Goal: Task Accomplishment & Management: Manage account settings

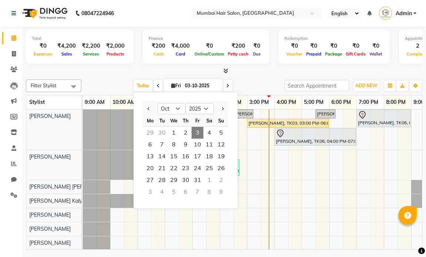
select select "10"
select select "2025"
click at [198, 136] on span "3" at bounding box center [198, 133] width 12 height 12
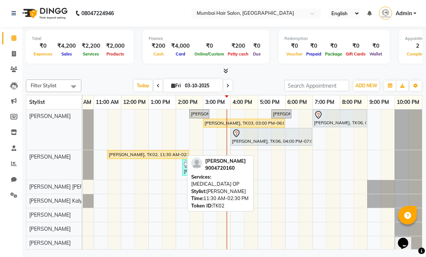
click at [140, 155] on div "[PERSON_NAME], TK02, 11:30 AM-02:30 PM, [MEDICAL_DATA] OP" at bounding box center [148, 154] width 80 height 7
select select "1"
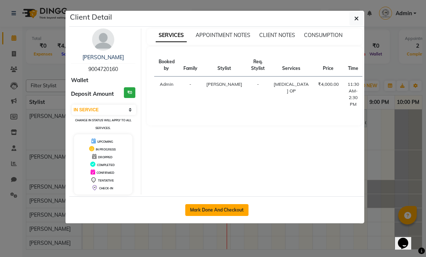
click at [229, 210] on button "Mark Done And Checkout" at bounding box center [216, 210] width 63 height 12
select select "service"
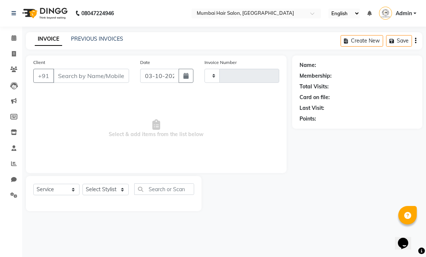
type input "1515"
select select "7487"
type input "9004720160"
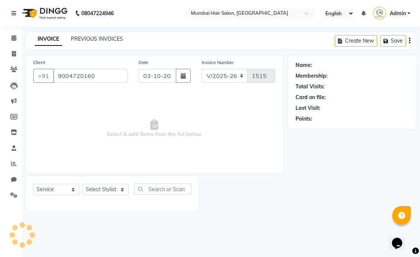
select select "66012"
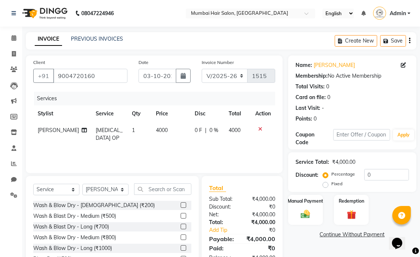
click at [161, 121] on th "Price" at bounding box center [171, 113] width 38 height 17
click at [167, 128] on td "4000" at bounding box center [171, 134] width 38 height 24
select select "66012"
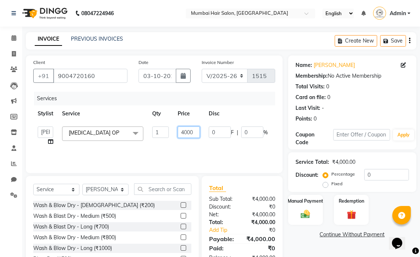
drag, startPoint x: 184, startPoint y: 130, endPoint x: 180, endPoint y: 130, distance: 3.7
click at [180, 130] on input "4000" at bounding box center [189, 131] width 22 height 11
type input "5000"
click at [181, 156] on div "Services Stylist Service Qty Price Disc Total Action [PERSON_NAME] [PERSON_NAME…" at bounding box center [154, 129] width 242 height 74
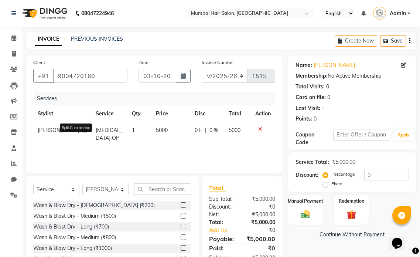
click at [82, 133] on icon at bounding box center [84, 130] width 5 height 5
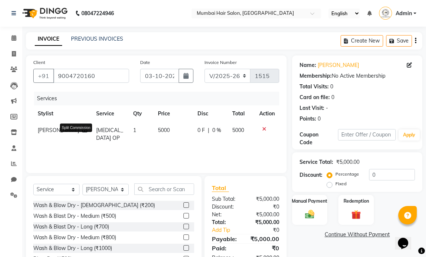
select select "66012"
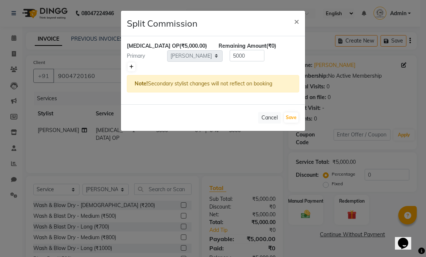
click at [132, 68] on icon at bounding box center [131, 67] width 4 height 4
type input "2500"
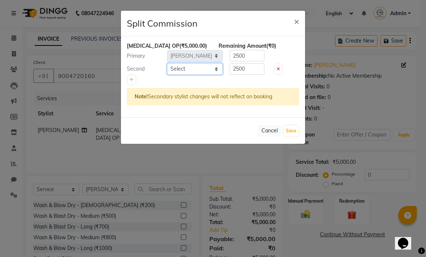
click at [188, 71] on select "Select [PERSON_NAME] [PERSON_NAME] [PERSON_NAME] [PERSON_NAME] Firdous [PERSON_…" at bounding box center [194, 68] width 55 height 11
select select "66016"
click at [167, 63] on select "Select [PERSON_NAME] [PERSON_NAME] [PERSON_NAME] [PERSON_NAME] Firdous [PERSON_…" at bounding box center [194, 68] width 55 height 11
click at [287, 129] on button "Save" at bounding box center [291, 131] width 14 height 10
select select "Select"
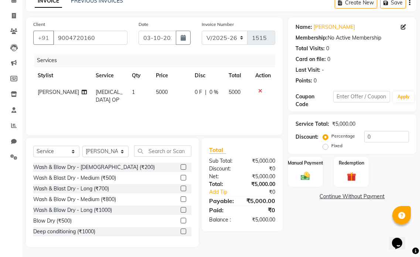
scroll to position [39, 0]
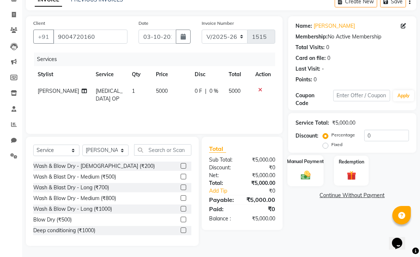
click at [316, 183] on div "Manual Payment" at bounding box center [306, 170] width 36 height 31
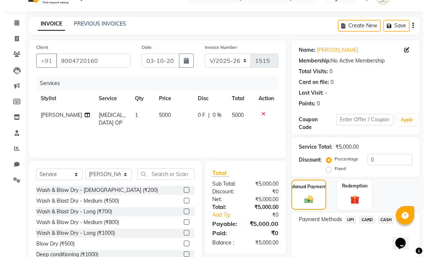
scroll to position [2, 0]
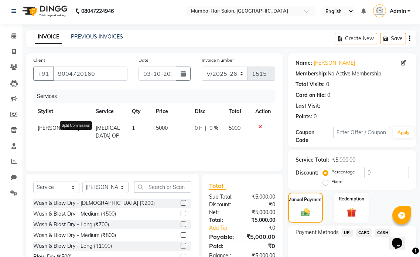
click at [82, 131] on icon at bounding box center [84, 127] width 5 height 5
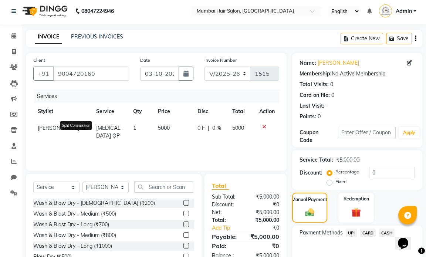
select select "66012"
select select "66016"
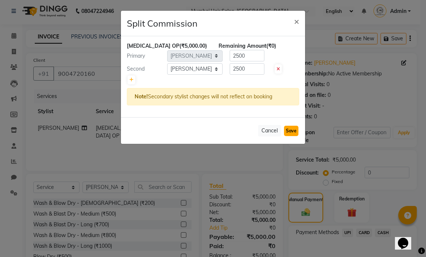
click at [288, 128] on button "Save" at bounding box center [291, 131] width 14 height 10
select select "Select"
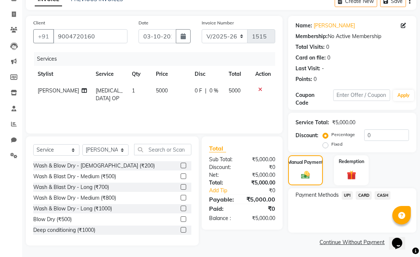
scroll to position [41, 0]
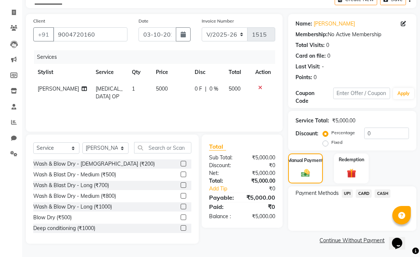
click at [349, 195] on span "UPI" at bounding box center [347, 193] width 11 height 9
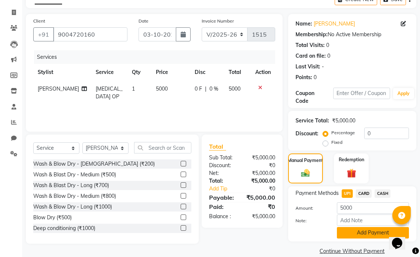
click at [354, 231] on button "Add Payment" at bounding box center [373, 232] width 72 height 11
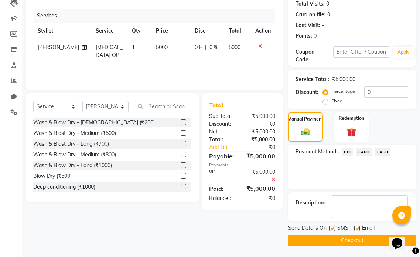
scroll to position [83, 0]
click at [358, 226] on label at bounding box center [358, 228] width 6 height 6
click at [358, 226] on input "checkbox" at bounding box center [357, 228] width 5 height 5
checkbox input "false"
click at [356, 237] on button "Checkout" at bounding box center [352, 239] width 128 height 11
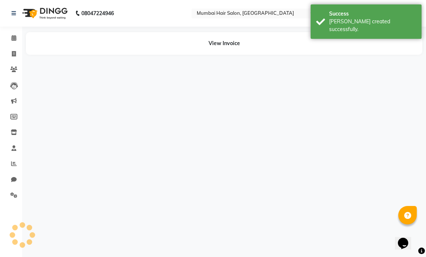
select select "66012"
select select "66016"
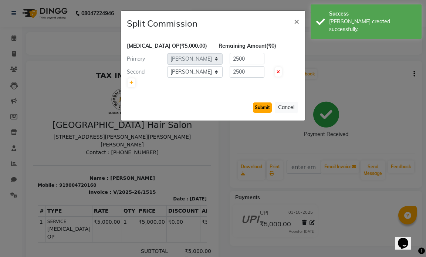
click at [258, 110] on button "Submit" at bounding box center [262, 107] width 19 height 10
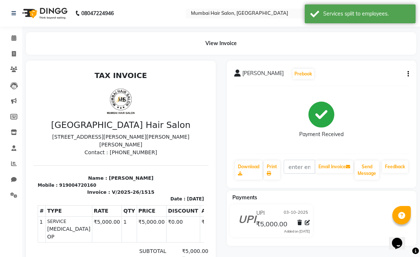
click at [18, 31] on li "Calendar" at bounding box center [11, 38] width 22 height 16
click at [15, 36] on icon at bounding box center [13, 38] width 5 height 6
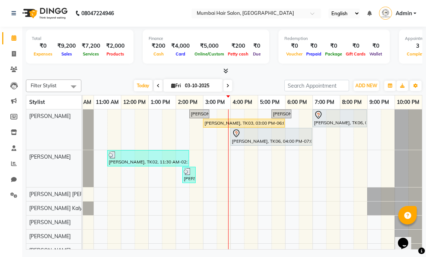
scroll to position [48, 0]
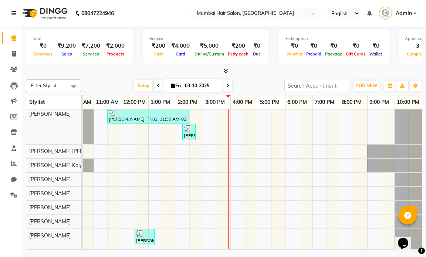
click at [206, 230] on div "[PERSON_NAME], TK05, 02:30 PM-03:15 PM, Director Haircut - [DEMOGRAPHIC_DATA] […" at bounding box center [230, 158] width 383 height 183
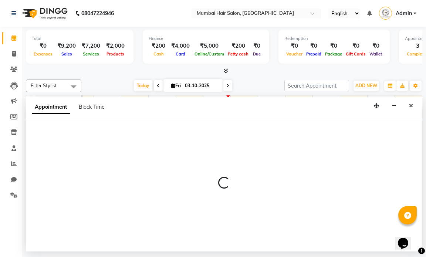
select select "88916"
select select "900"
select select "tentative"
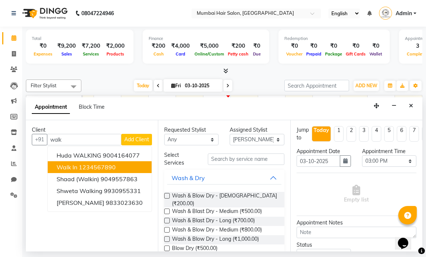
click at [109, 162] on button "Walk In 1234567890" at bounding box center [100, 167] width 104 height 12
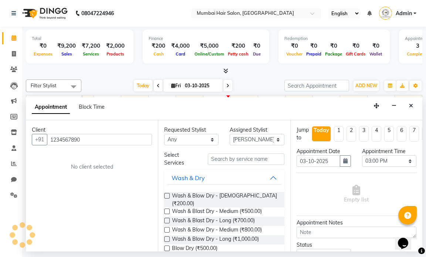
type input "1234567890"
click at [237, 160] on input "text" at bounding box center [246, 158] width 76 height 11
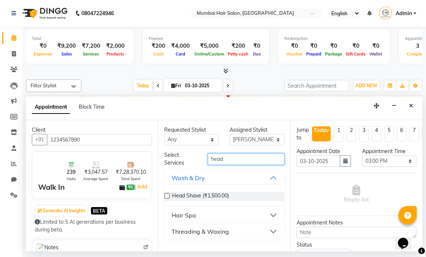
type input "head"
click at [197, 213] on button "Hair Spa" at bounding box center [224, 215] width 114 height 13
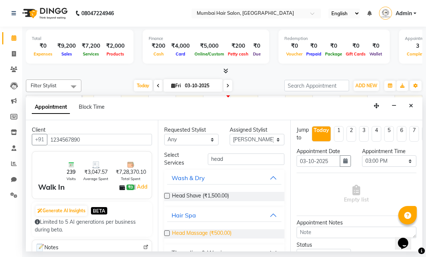
click at [205, 232] on span "Head Massage (₹500.00)" at bounding box center [202, 233] width 60 height 9
checkbox input "false"
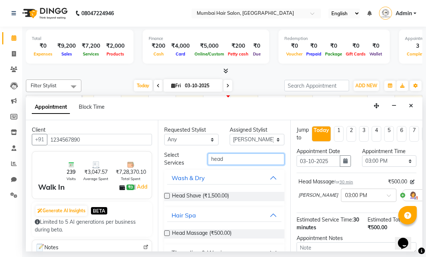
drag, startPoint x: 227, startPoint y: 158, endPoint x: 180, endPoint y: 149, distance: 48.2
click at [180, 149] on div "Requested Stylist Any [PERSON_NAME] [PERSON_NAME] [PERSON_NAME] [PERSON_NAME] M…" at bounding box center [224, 185] width 132 height 131
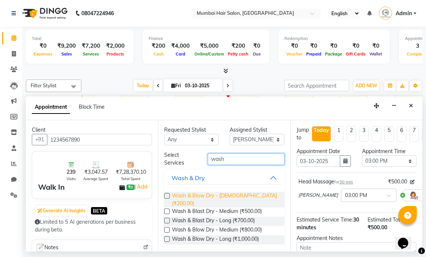
type input "wash"
click at [183, 192] on span "Wash & Blow Dry - [DEMOGRAPHIC_DATA] (₹200.00)" at bounding box center [225, 200] width 106 height 16
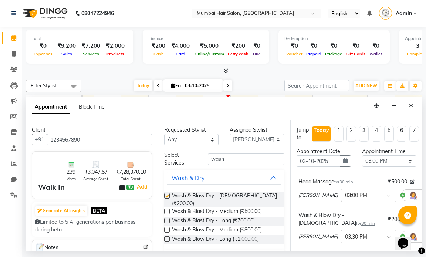
checkbox input "false"
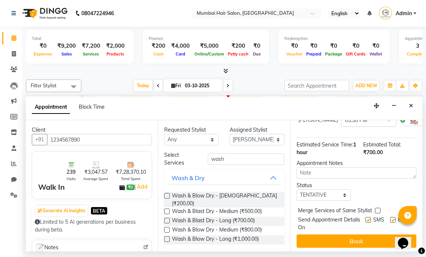
click at [390, 217] on label at bounding box center [393, 220] width 6 height 6
click at [390, 218] on input "checkbox" at bounding box center [392, 220] width 5 height 5
checkbox input "false"
click at [365, 217] on label at bounding box center [368, 220] width 6 height 6
click at [365, 218] on input "checkbox" at bounding box center [367, 220] width 5 height 5
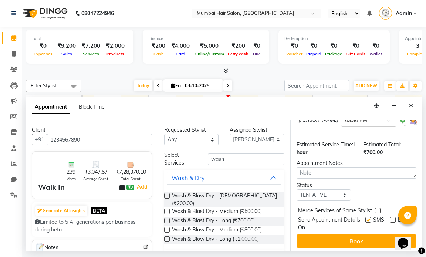
checkbox input "false"
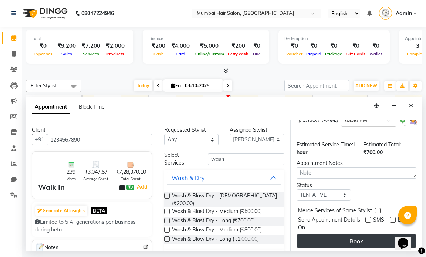
click at [362, 234] on button "Book" at bounding box center [357, 240] width 120 height 13
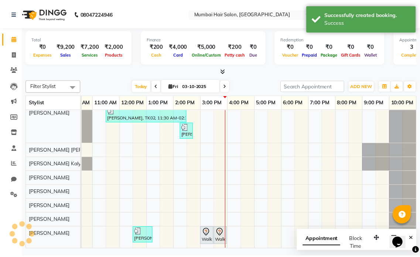
scroll to position [50, 0]
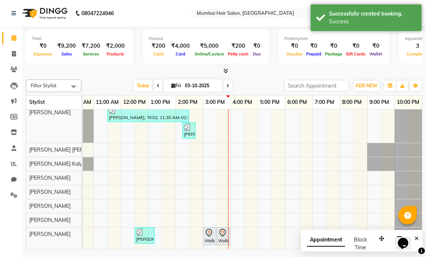
click at [416, 230] on div "Opens Chat This icon Opens the chat window." at bounding box center [407, 230] width 18 height 0
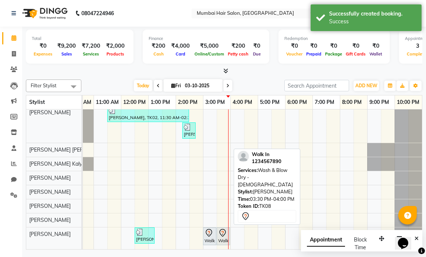
click at [217, 233] on link "Walk In, TK08, 03:30 PM-04:00 PM, Wash & Blow Dry - [DEMOGRAPHIC_DATA]" at bounding box center [223, 236] width 13 height 18
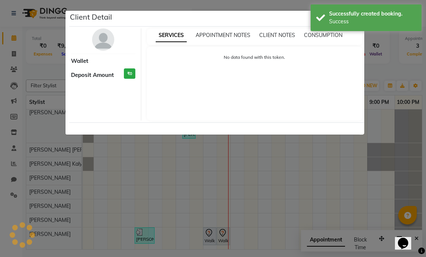
select select "7"
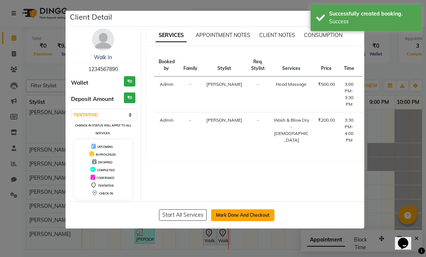
click at [229, 220] on button "Mark Done And Checkout" at bounding box center [242, 215] width 63 height 12
select select "service"
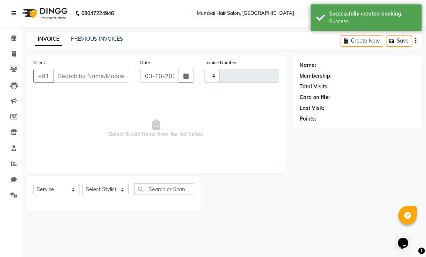
type input "1516"
select select "7487"
type input "1234567890"
select select "88916"
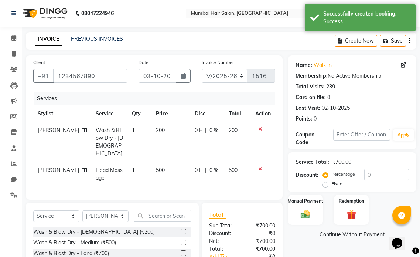
scroll to position [64, 0]
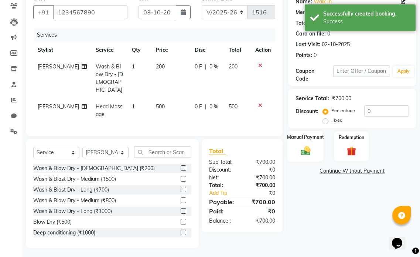
click at [304, 153] on img at bounding box center [306, 150] width 16 height 11
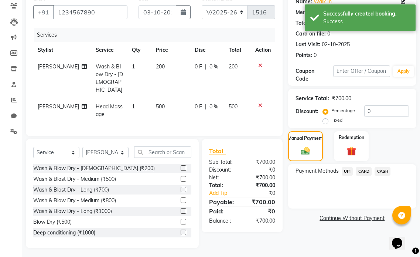
click at [347, 169] on span "UPI" at bounding box center [347, 171] width 11 height 9
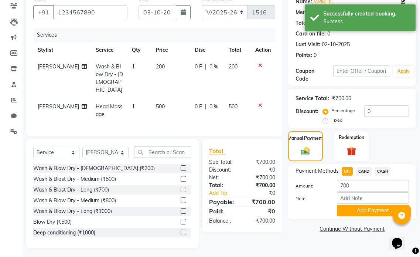
click at [378, 172] on span "CASH" at bounding box center [383, 171] width 16 height 9
click at [369, 209] on button "Add Payment" at bounding box center [373, 210] width 72 height 11
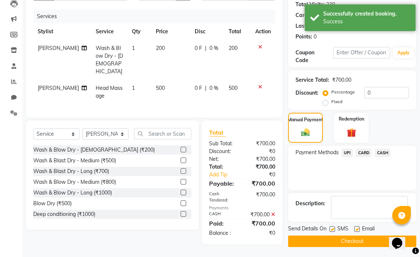
scroll to position [83, 0]
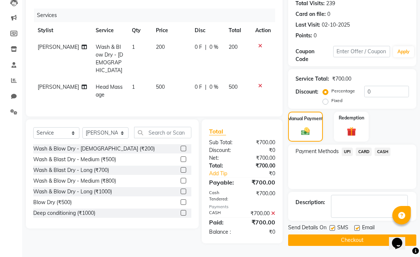
click at [357, 229] on label at bounding box center [358, 228] width 6 height 6
click at [357, 229] on input "checkbox" at bounding box center [357, 228] width 5 height 5
checkbox input "false"
click at [333, 228] on label at bounding box center [333, 228] width 6 height 6
click at [333, 228] on input "checkbox" at bounding box center [332, 228] width 5 height 5
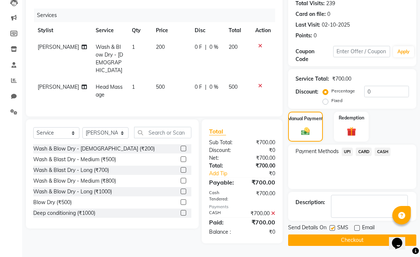
checkbox input "false"
click at [334, 238] on button "Checkout" at bounding box center [352, 239] width 128 height 11
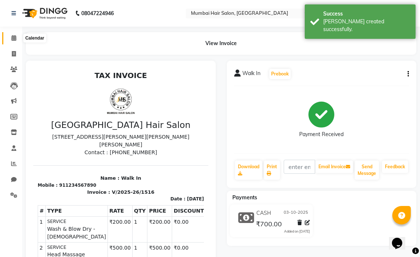
drag, startPoint x: 17, startPoint y: 36, endPoint x: 20, endPoint y: 38, distance: 4.5
click at [17, 36] on span at bounding box center [13, 38] width 13 height 9
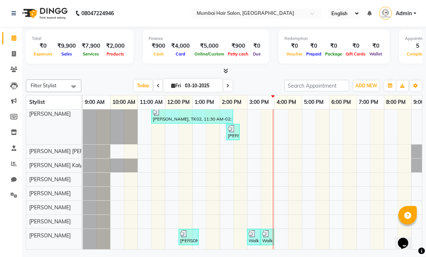
scroll to position [48, 0]
